Goal: Information Seeking & Learning: Check status

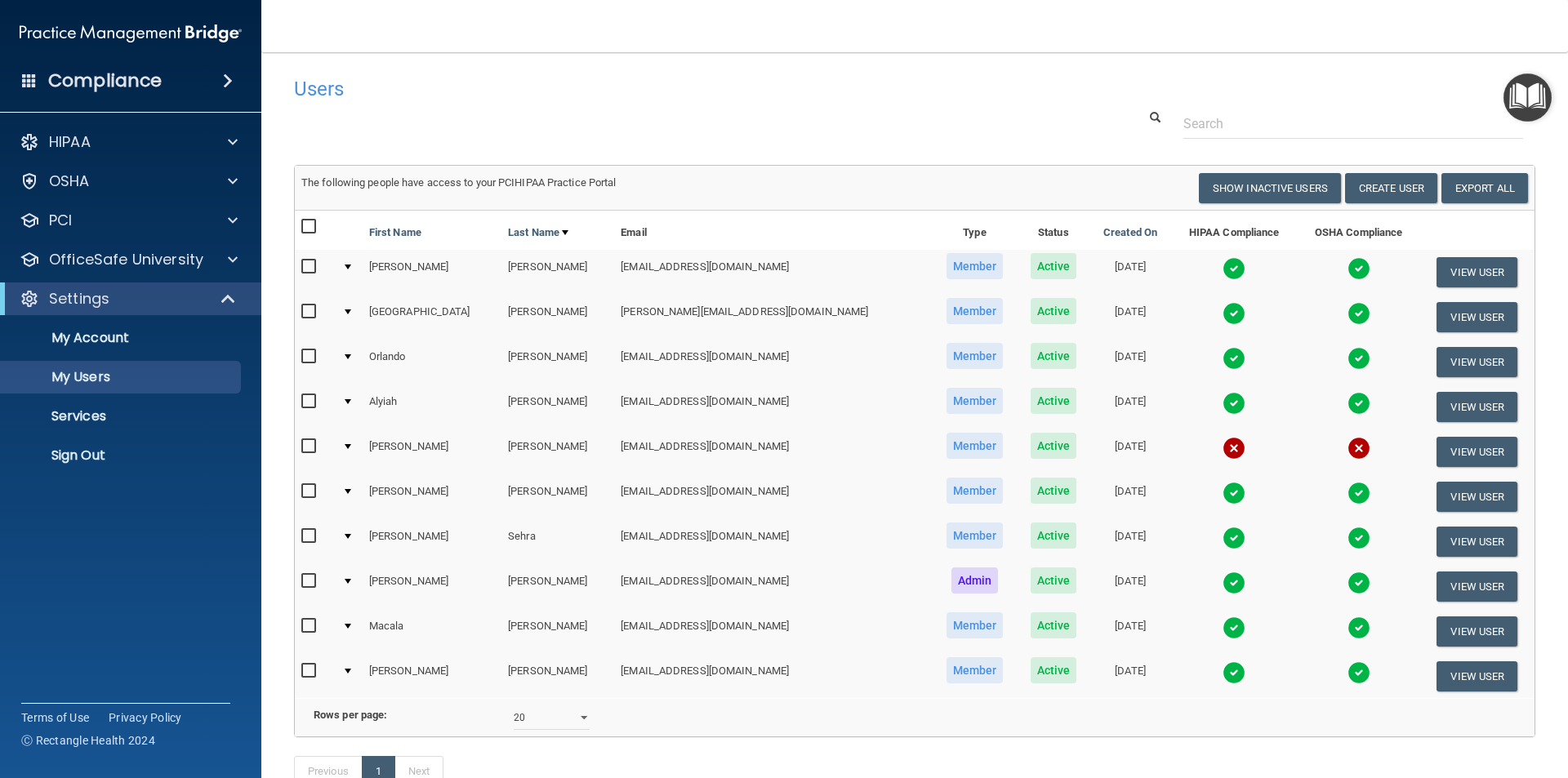
select select "20"
click at [1348, 443] on img at bounding box center [1359, 448] width 23 height 23
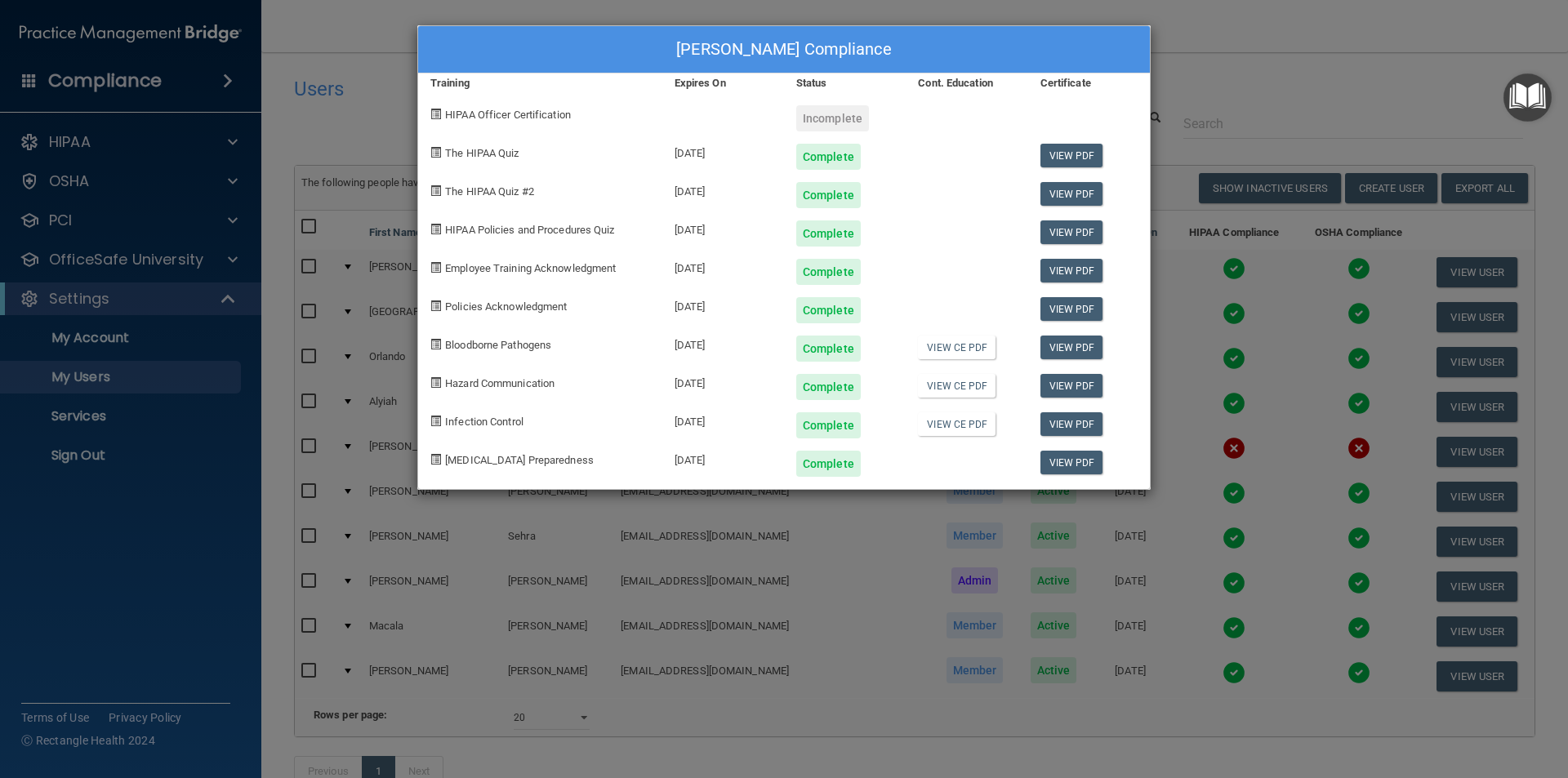
click at [1266, 449] on div "[PERSON_NAME] Compliance Training Expires On Status Cont. Education Certificate…" at bounding box center [784, 389] width 1568 height 778
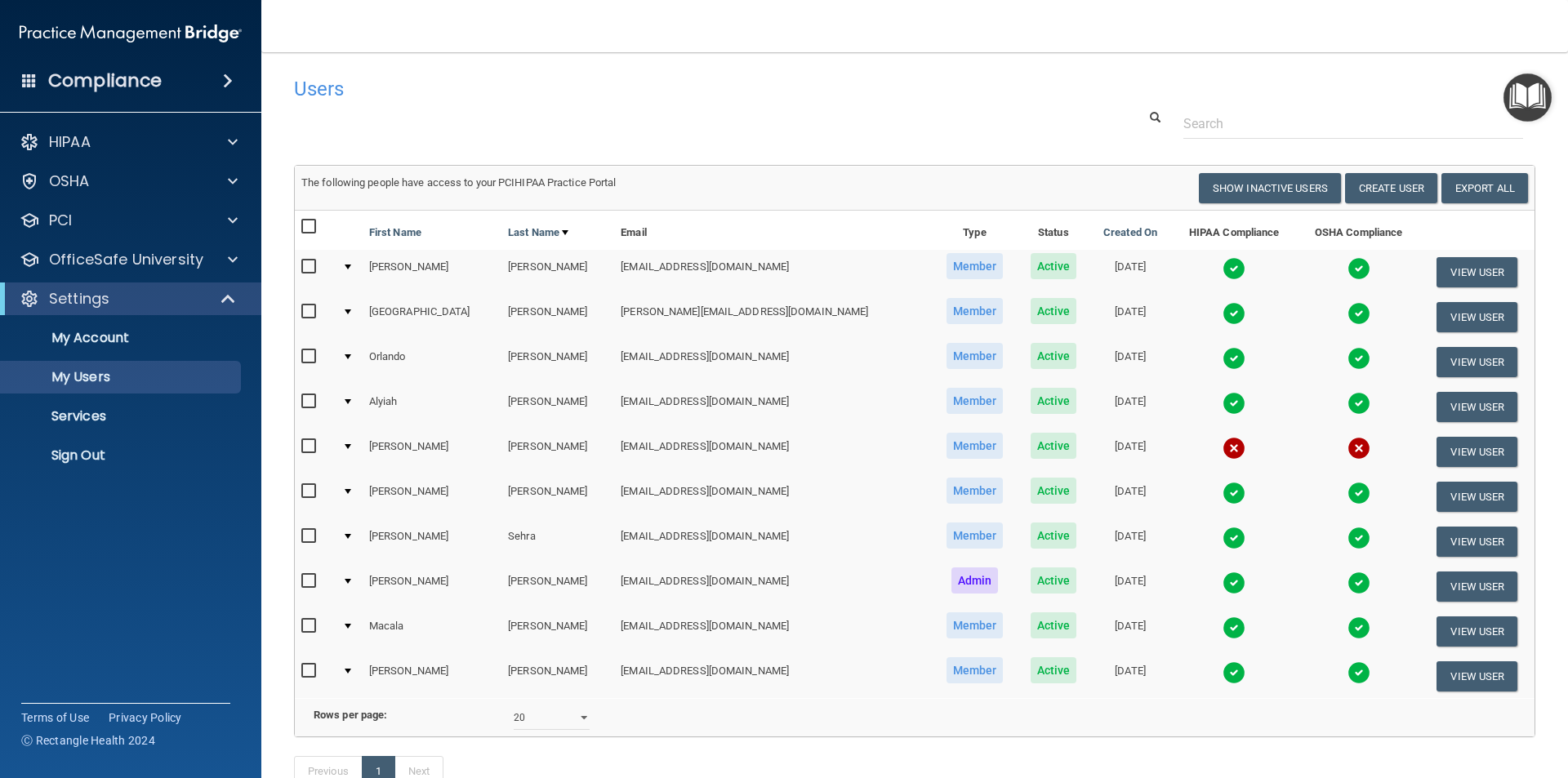
click at [1222, 449] on img at bounding box center [1233, 448] width 23 height 23
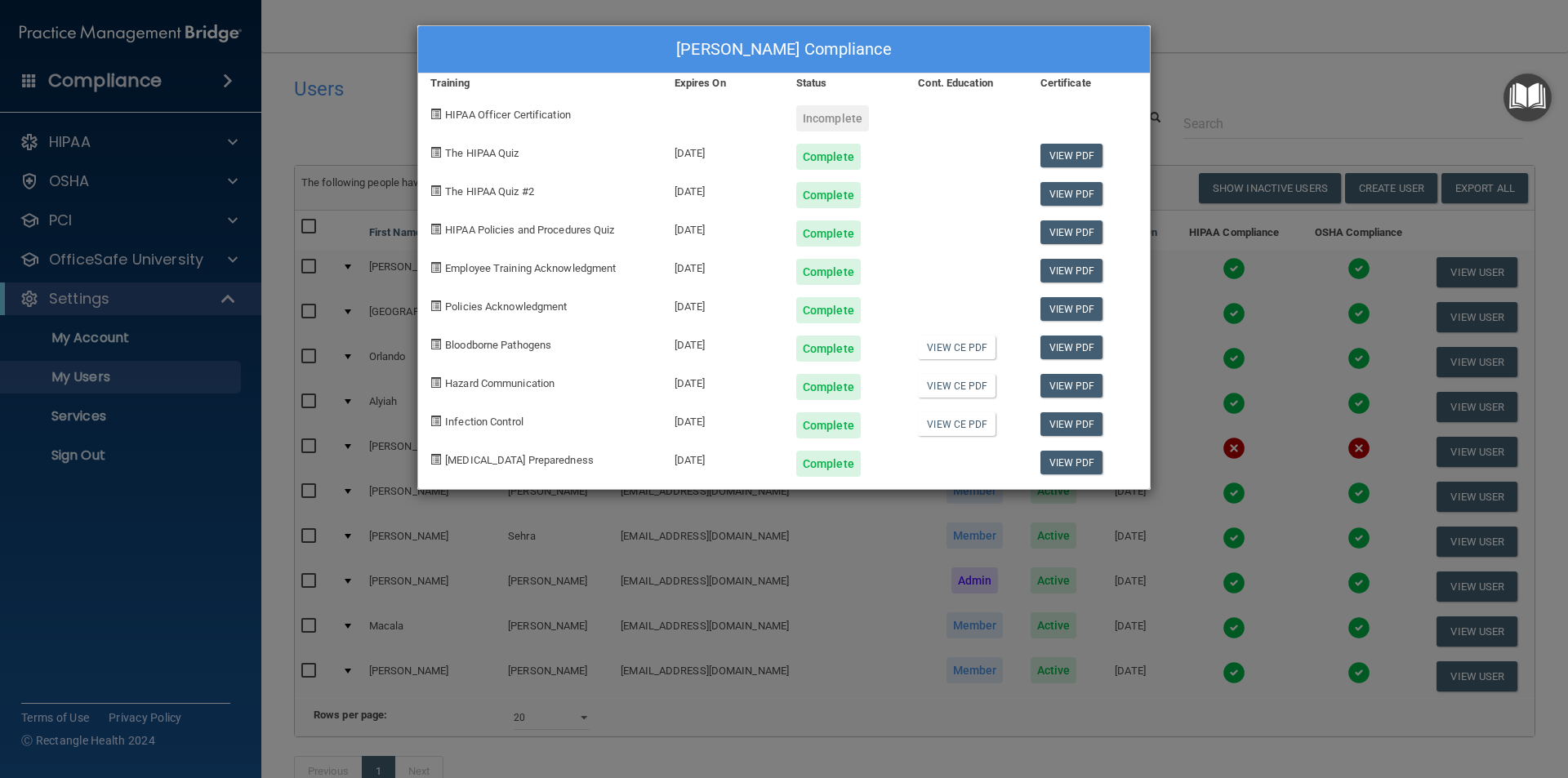
click at [1195, 127] on div "[PERSON_NAME] Compliance Training Expires On Status Cont. Education Certificate…" at bounding box center [784, 389] width 1568 height 778
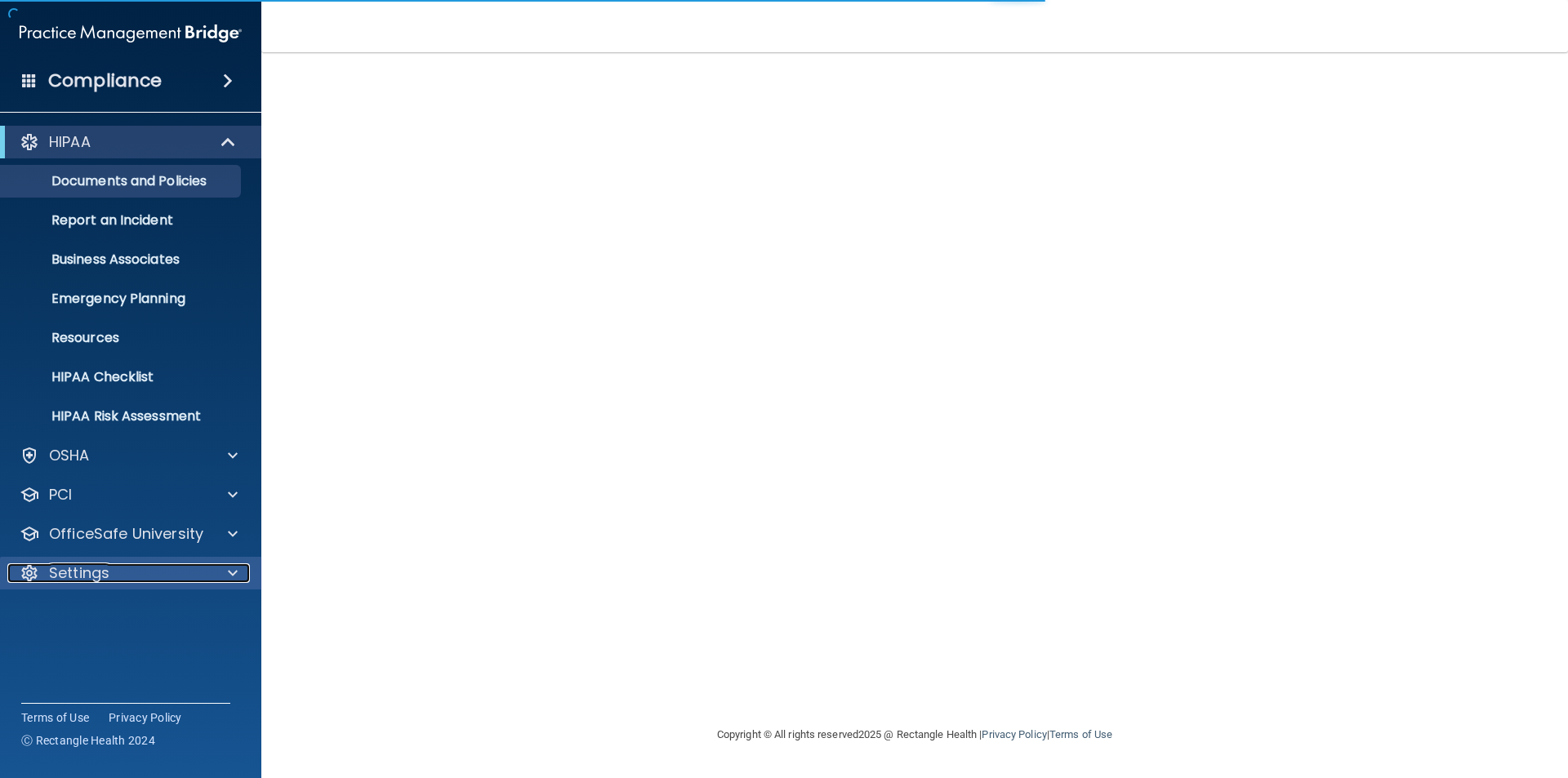
click at [210, 570] on div at bounding box center [231, 573] width 41 height 20
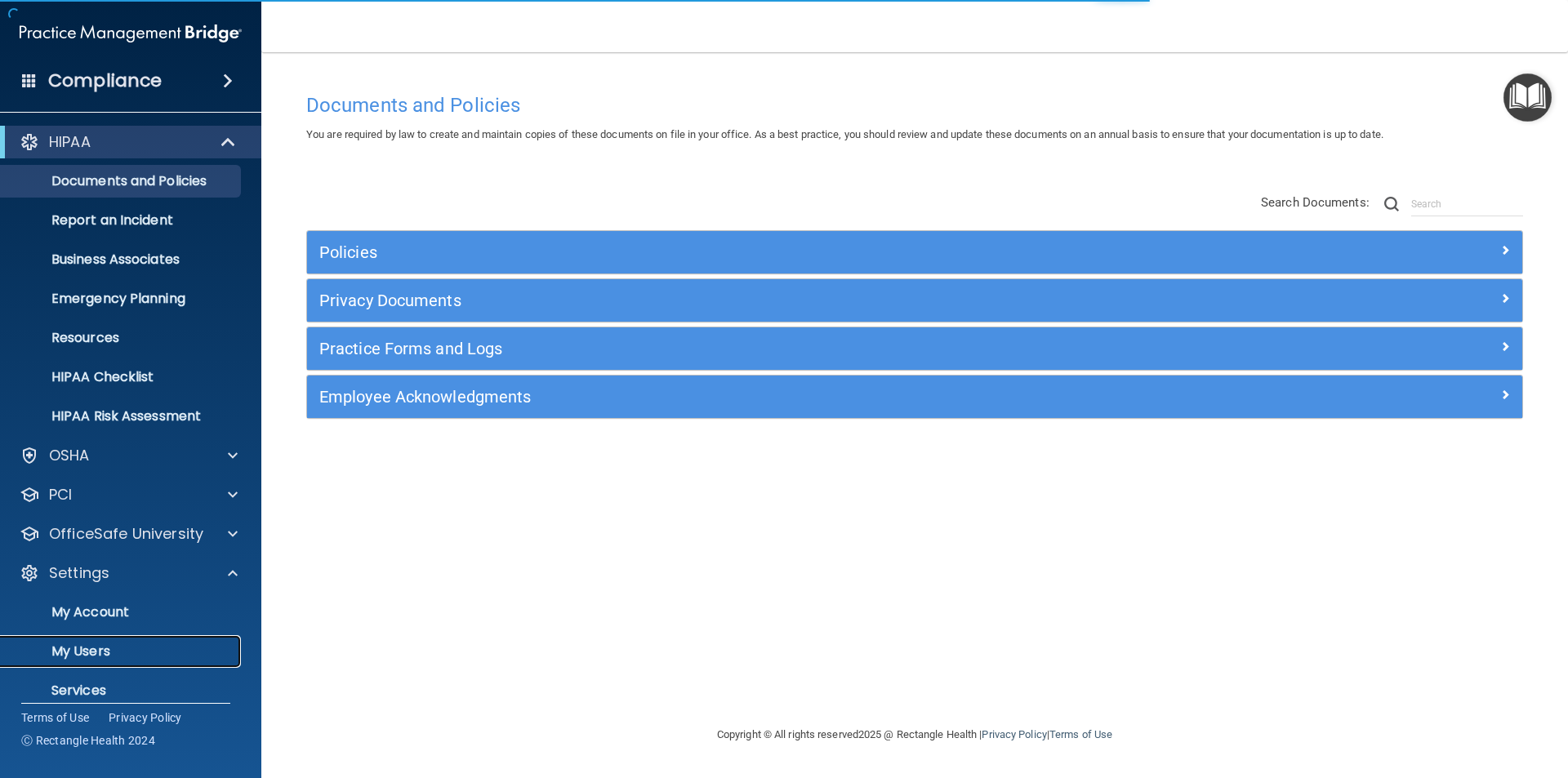
click at [190, 648] on p "My Users" at bounding box center [122, 651] width 223 height 16
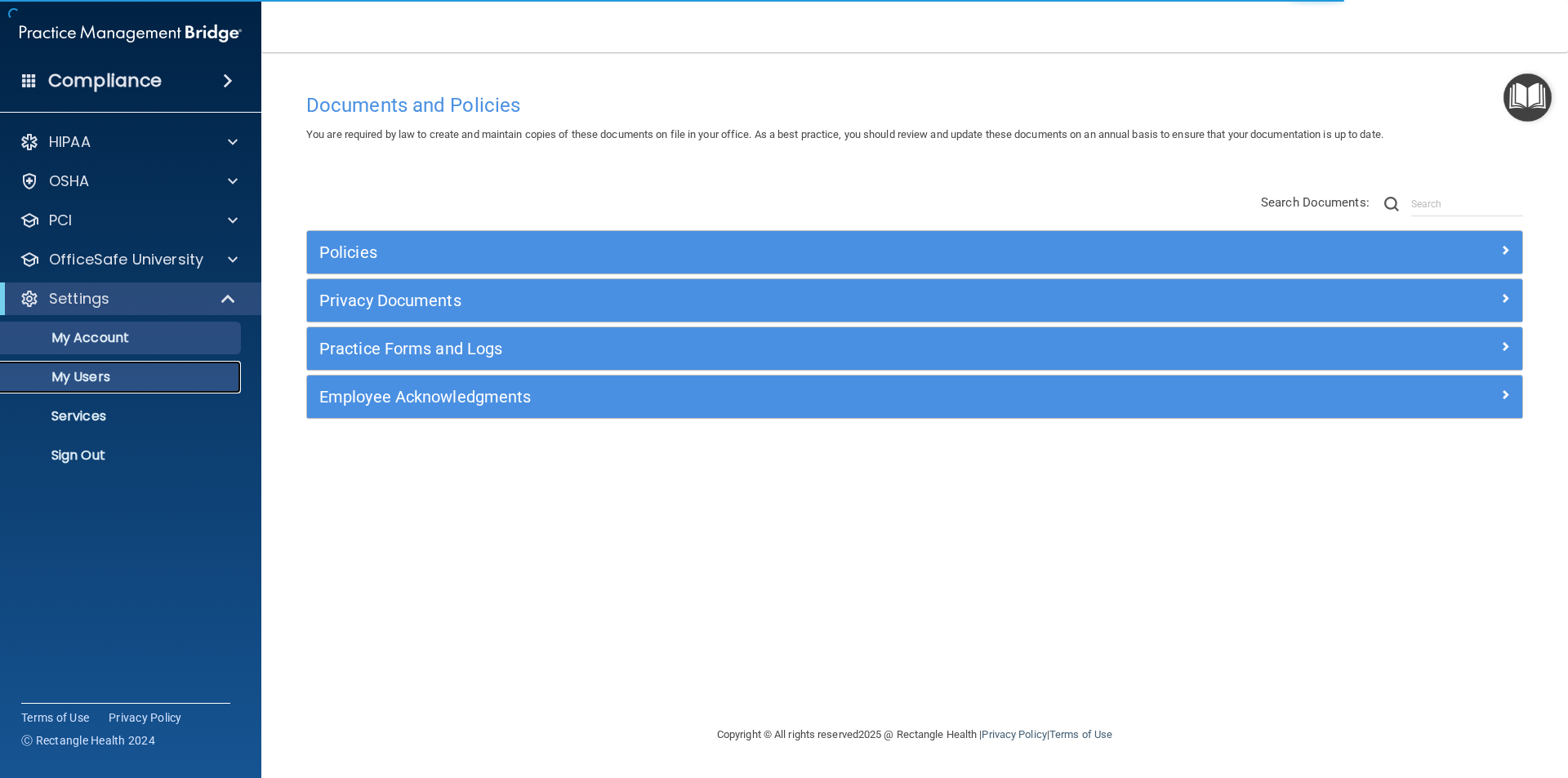
select select "20"
